Goal: Check status: Check status

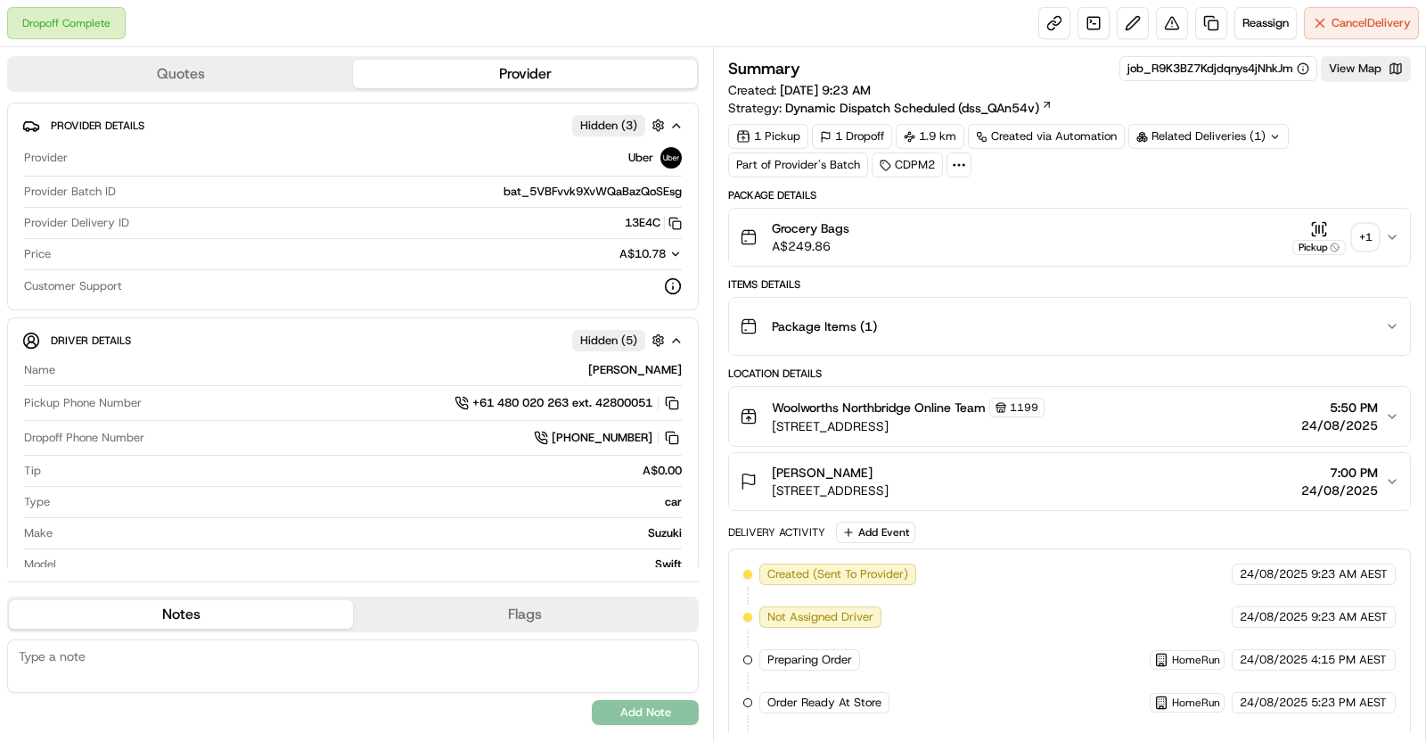
click at [1364, 232] on div "+ 1" at bounding box center [1365, 237] width 25 height 25
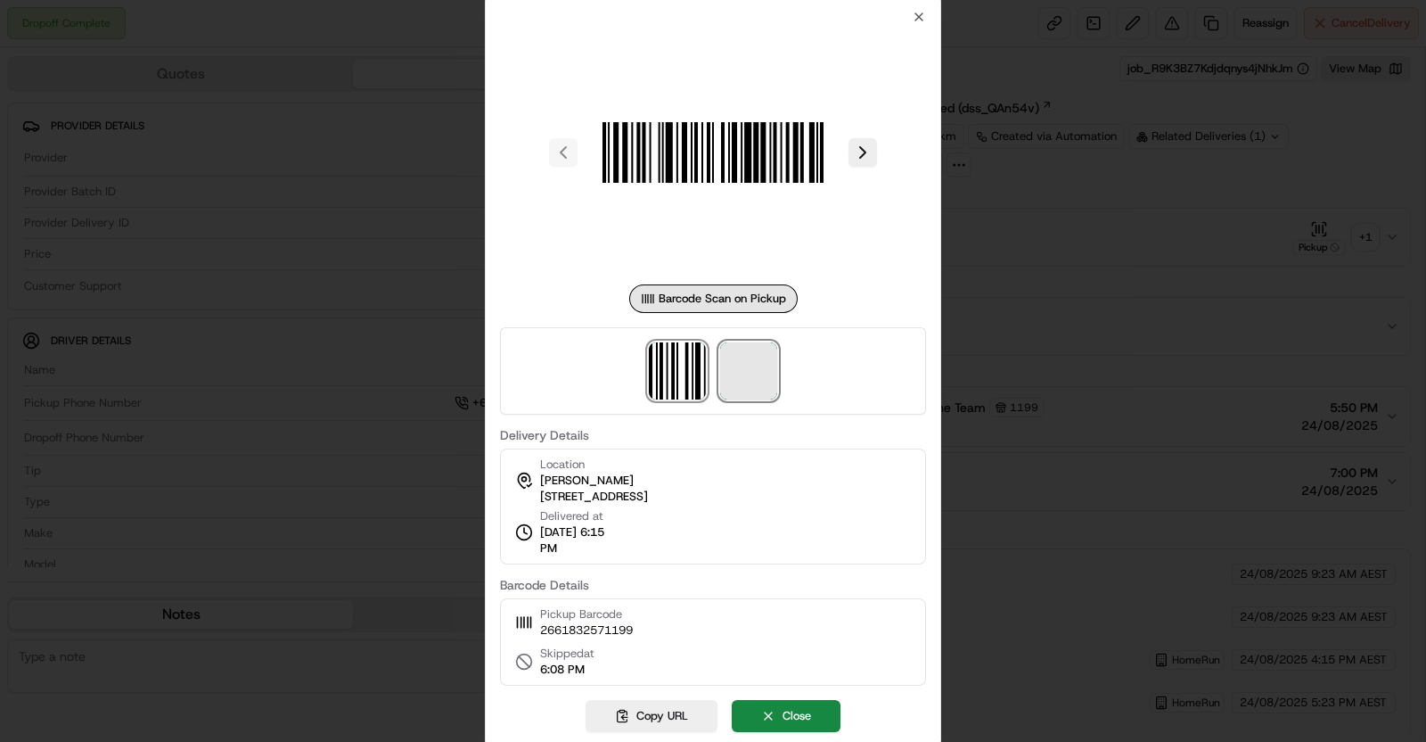
click at [767, 355] on span at bounding box center [748, 370] width 57 height 57
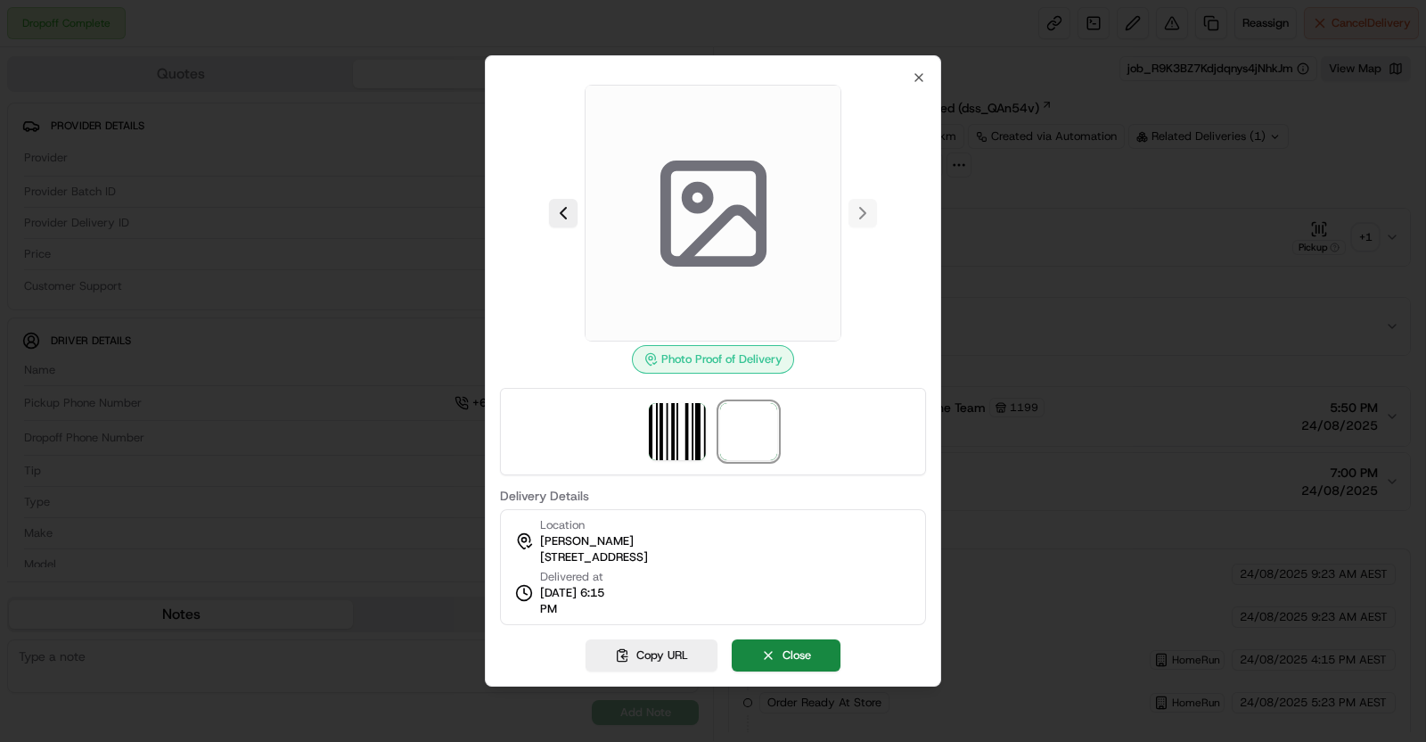
click at [762, 400] on div at bounding box center [713, 431] width 426 height 87
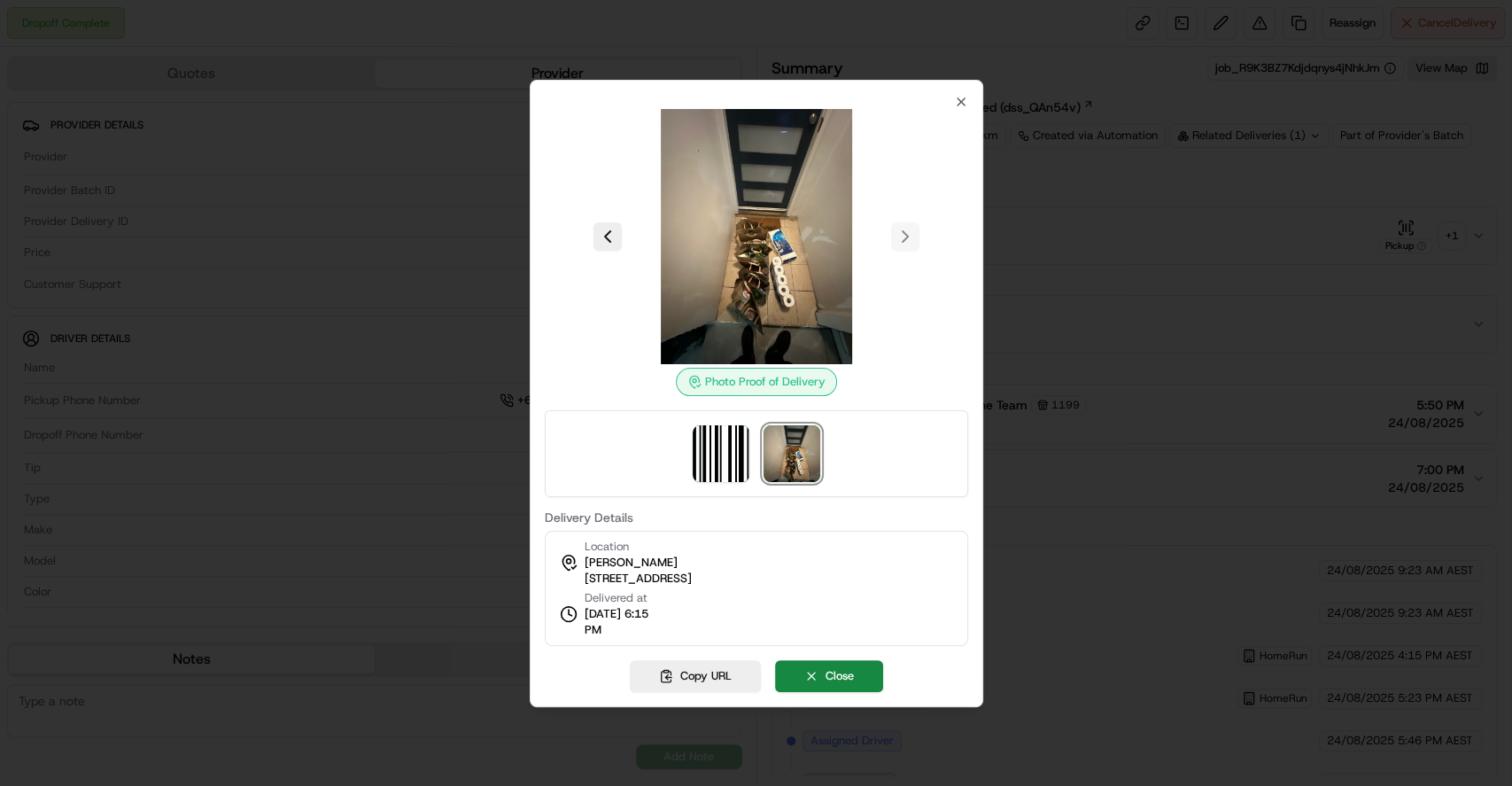
click at [1244, 202] on div at bounding box center [756, 393] width 1512 height 786
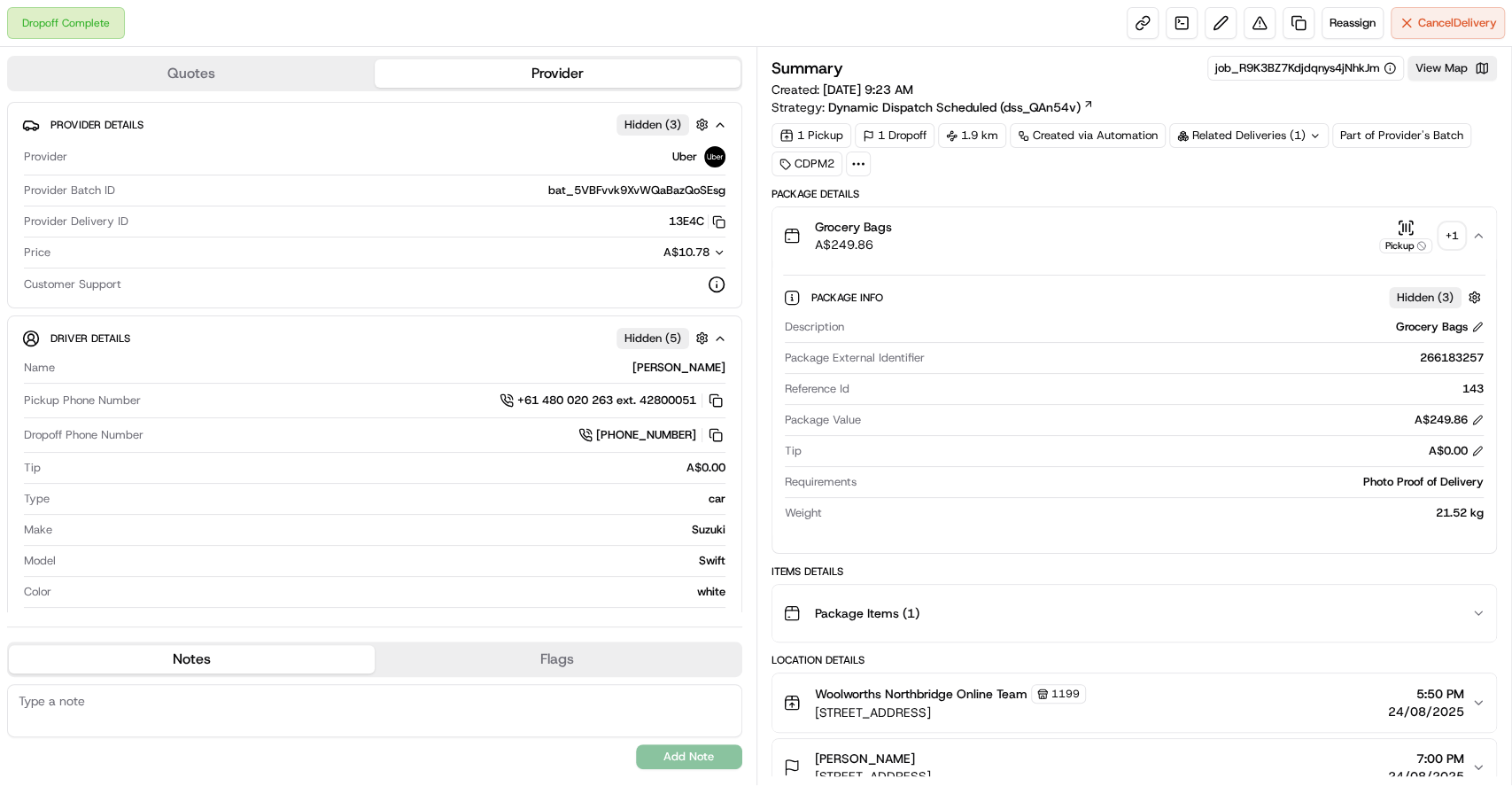
click at [1245, 133] on div "Related Deliveries (1)" at bounding box center [1249, 135] width 159 height 25
click at [970, 180] on div "Summary job_R9K3BZ7Kdjdqnys4jNhkJm View Map Created: 24/08/2025 9:23 AM Strateg…" at bounding box center [1134, 746] width 726 height 1382
click at [1227, 131] on div "Related Deliveries (1)" at bounding box center [1249, 135] width 159 height 25
click at [1290, 209] on span "266182866" at bounding box center [1280, 207] width 64 height 16
click at [934, 243] on div "Grocery Bags A$249.86 Pickup + 1" at bounding box center [1128, 236] width 689 height 36
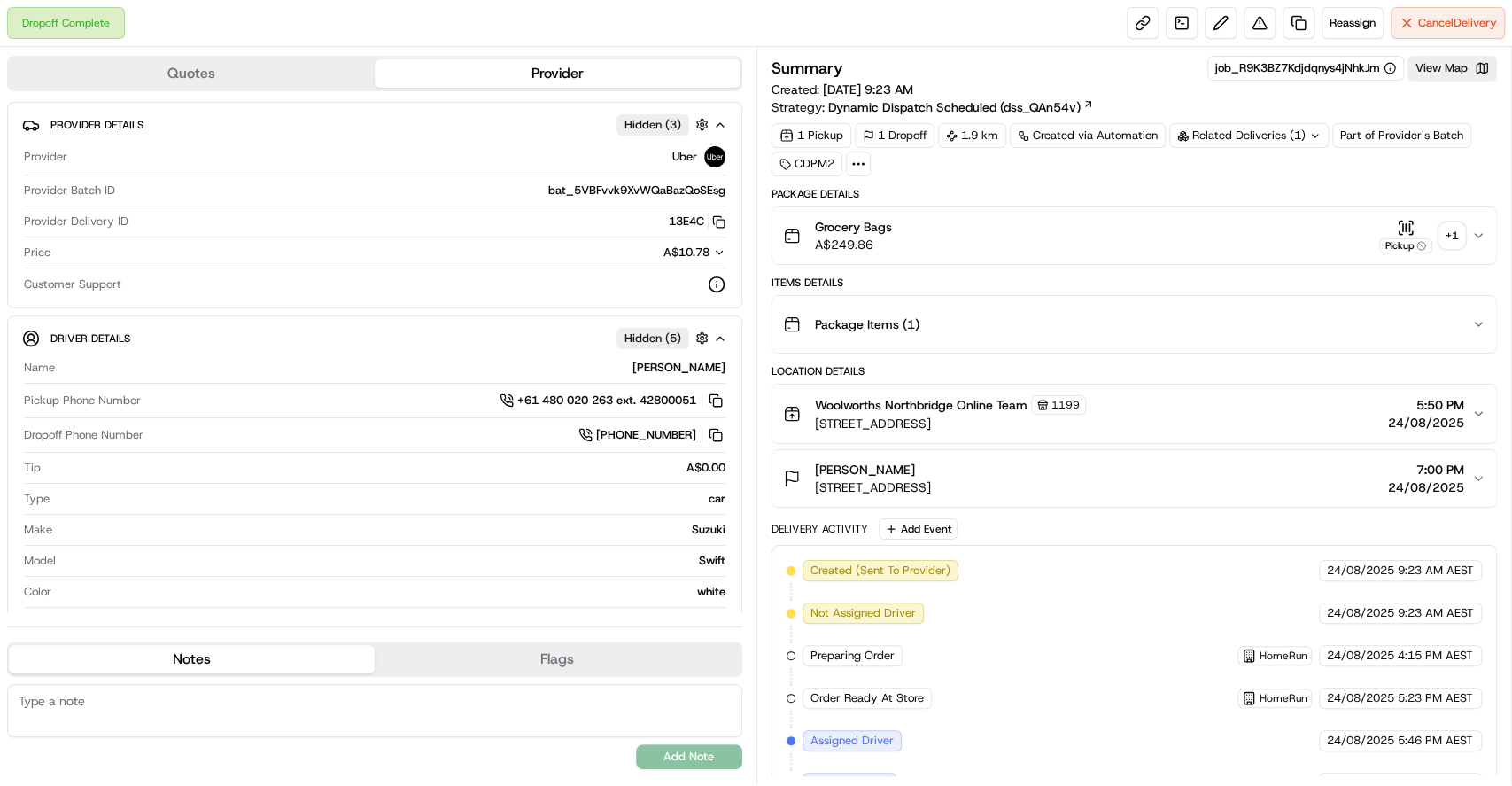
click at [1416, 244] on div "+ 1" at bounding box center [1451, 236] width 25 height 25
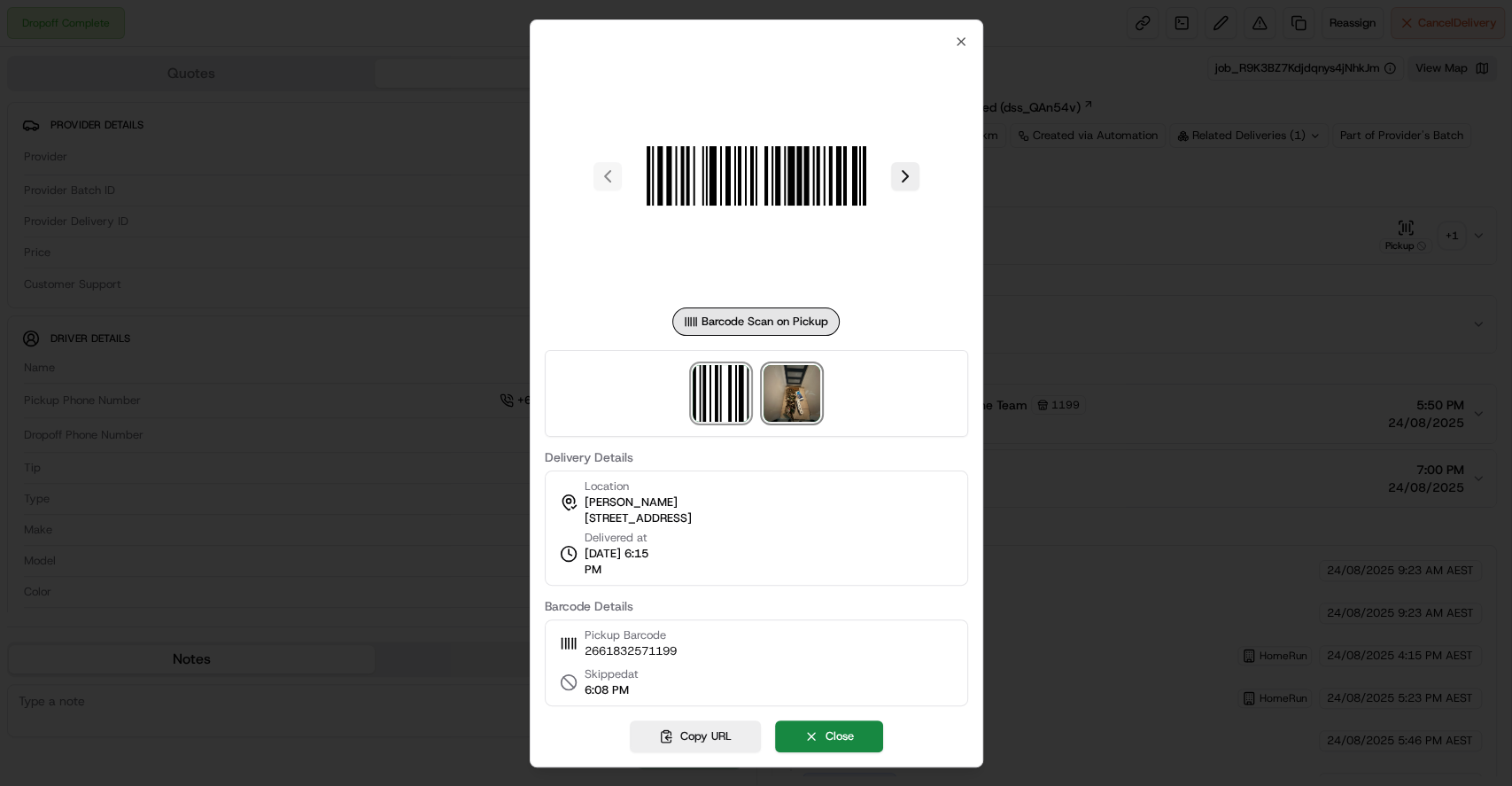
click at [802, 399] on img at bounding box center [791, 393] width 57 height 57
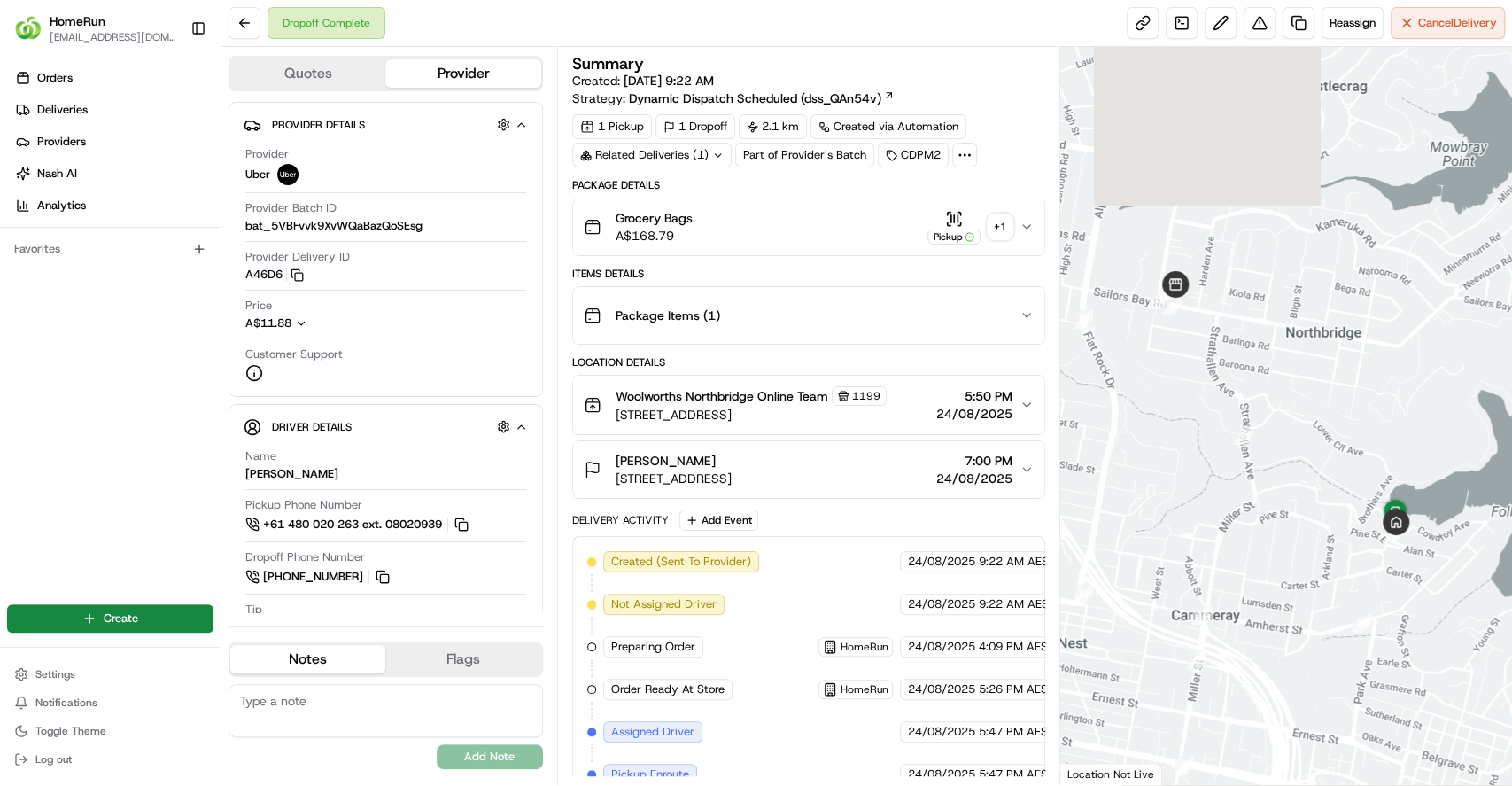
click at [993, 225] on div "+ 1" at bounding box center [999, 227] width 25 height 25
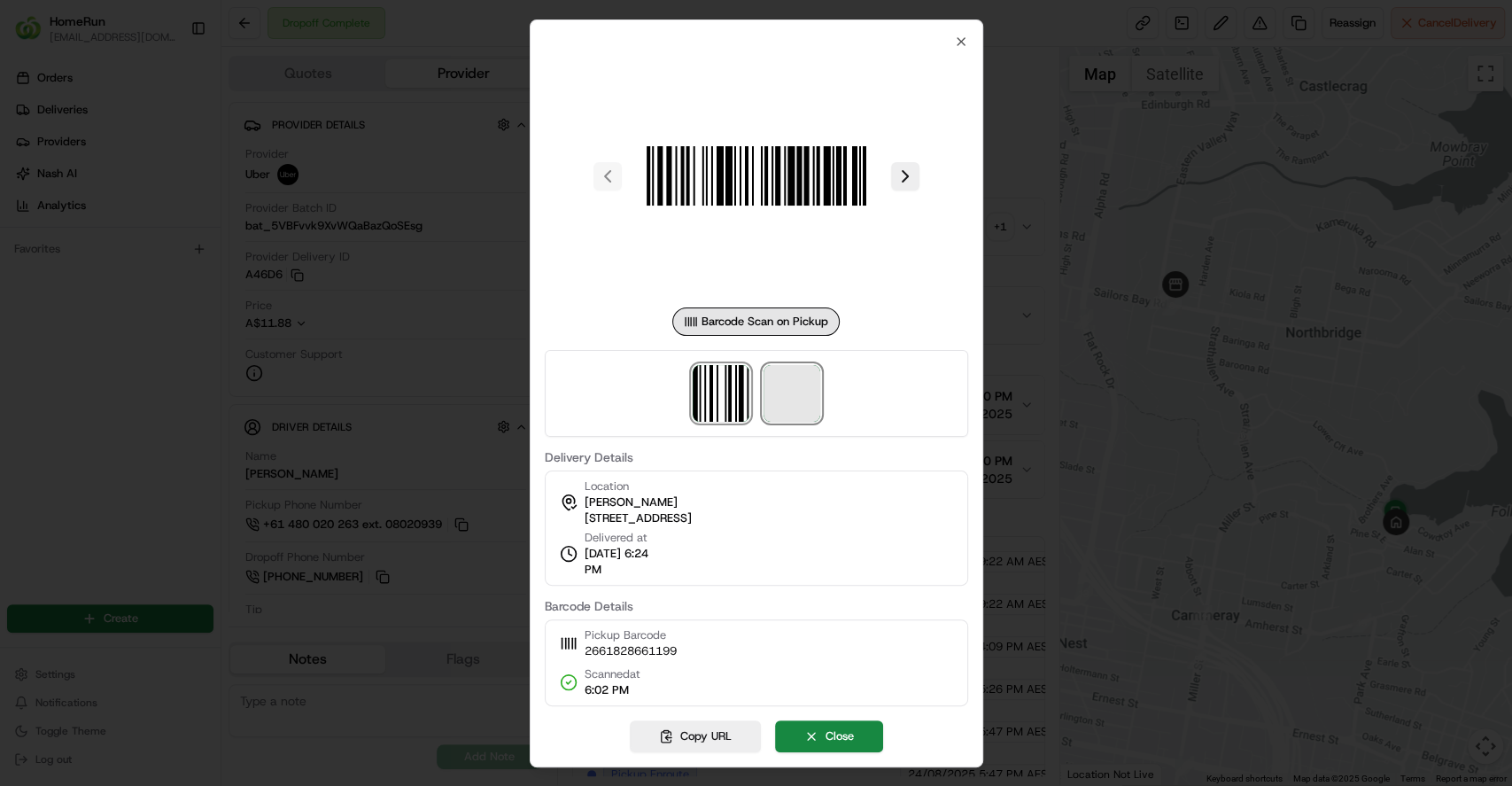
click at [794, 412] on span at bounding box center [791, 393] width 57 height 57
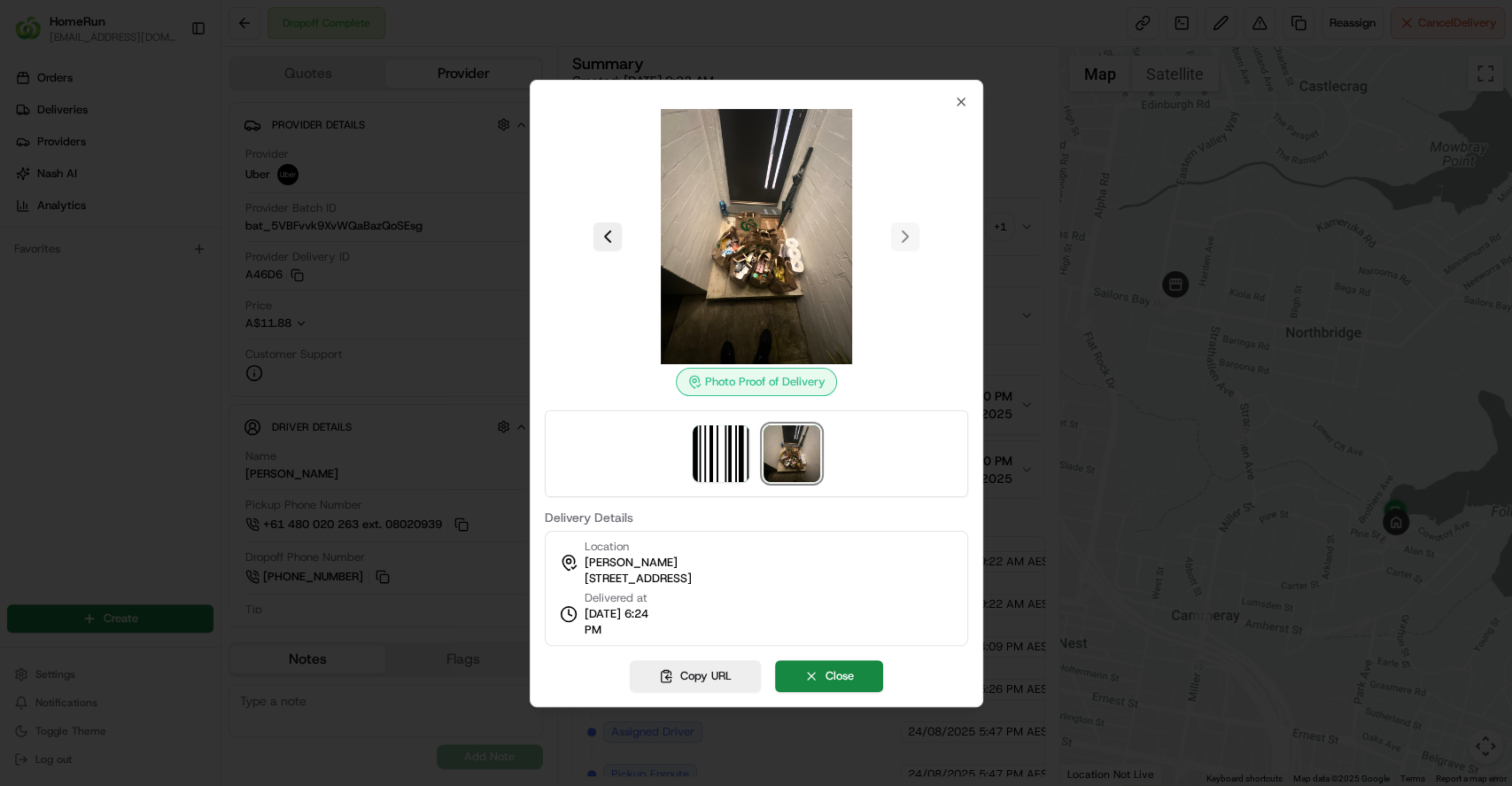
click at [871, 302] on img at bounding box center [756, 236] width 255 height 255
